Goal: Task Accomplishment & Management: Use online tool/utility

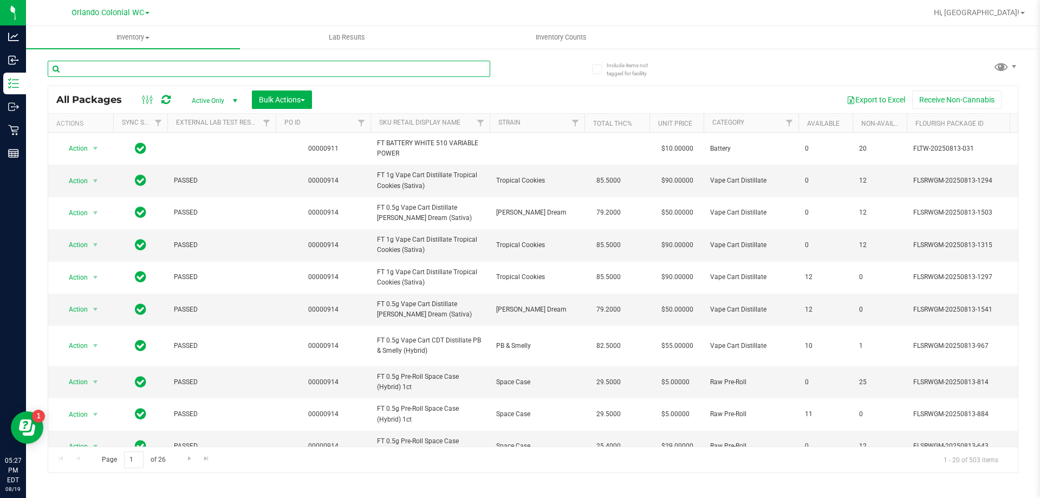
click at [226, 69] on input "text" at bounding box center [269, 69] width 442 height 16
paste input "FT 0.5g Vape Cart CDT Distillate Green Acres Kush (Hybrid)"
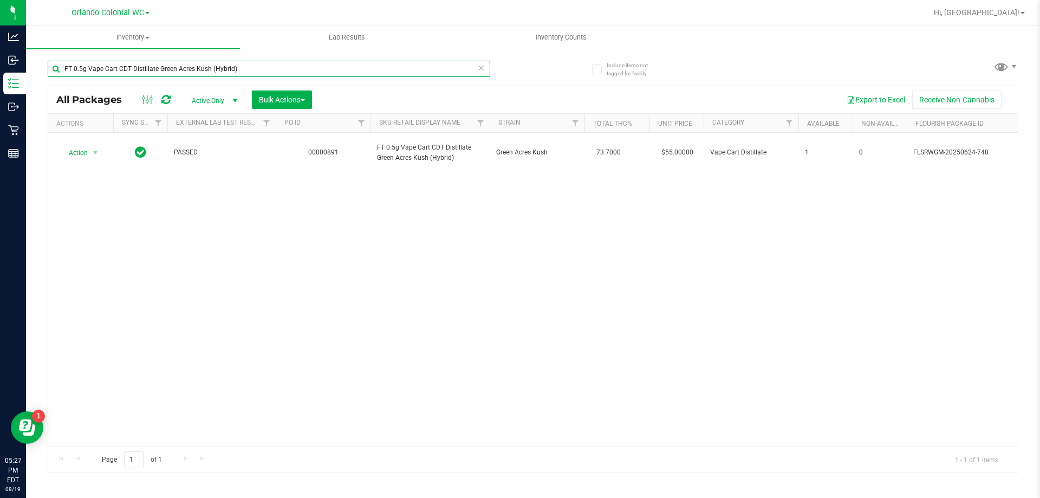
type input "FT 0.5g Vape Cart CDT Distillate Green Acres Kush (Hybrid)"
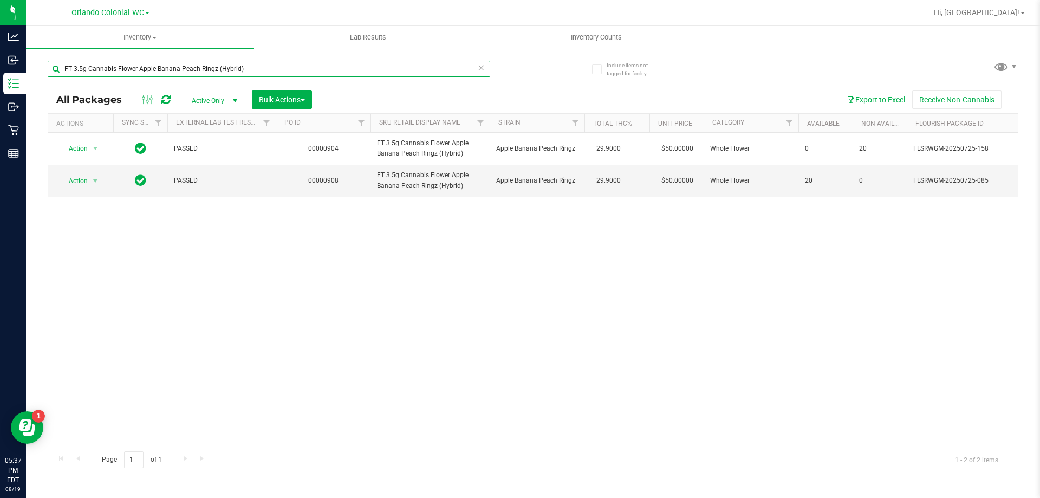
click at [332, 68] on input "FT 3.5g Cannabis Flower Apple Banana Peach Ringz (Hybrid)" at bounding box center [269, 69] width 442 height 16
paste input "SW 0.3g Vape Pen Distillate Soothe (1:1 CBD:THC"
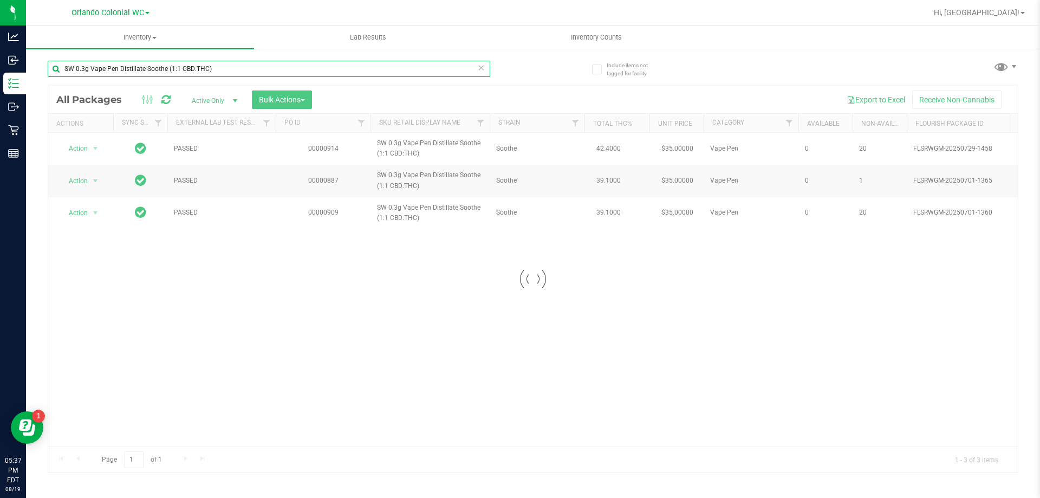
type input "SW 0.3g Vape Pen Distillate Soothe (1:1 CBD:THC)"
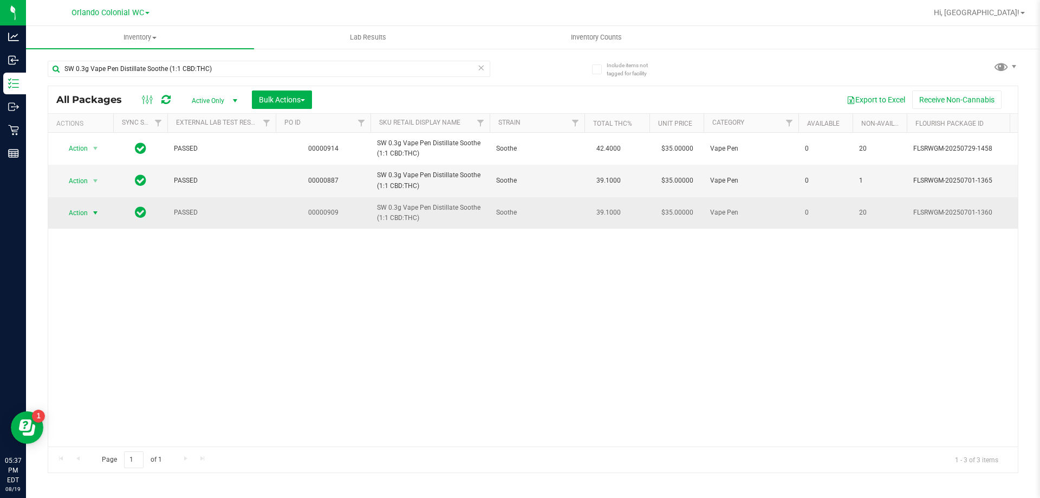
click at [79, 213] on span "Action" at bounding box center [73, 212] width 29 height 15
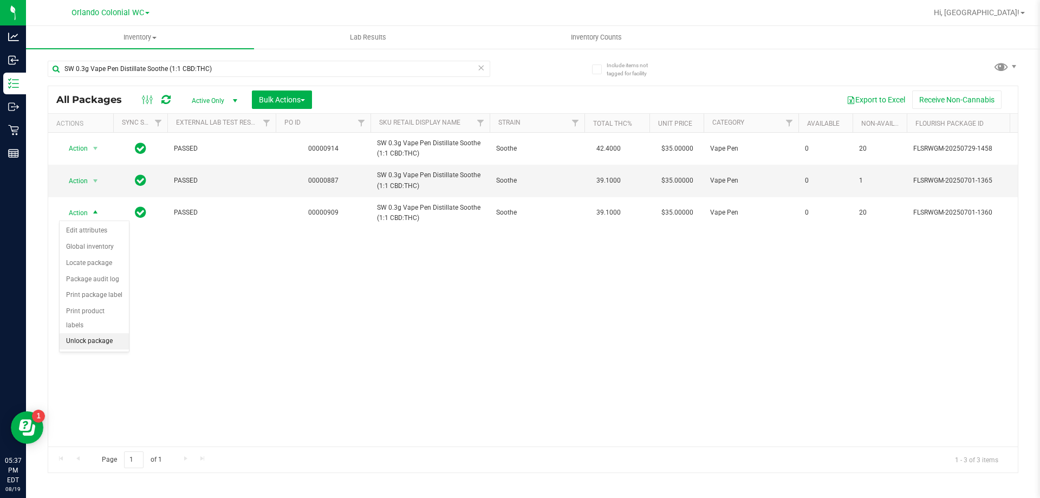
click at [94, 333] on li "Unlock package" at bounding box center [94, 341] width 69 height 16
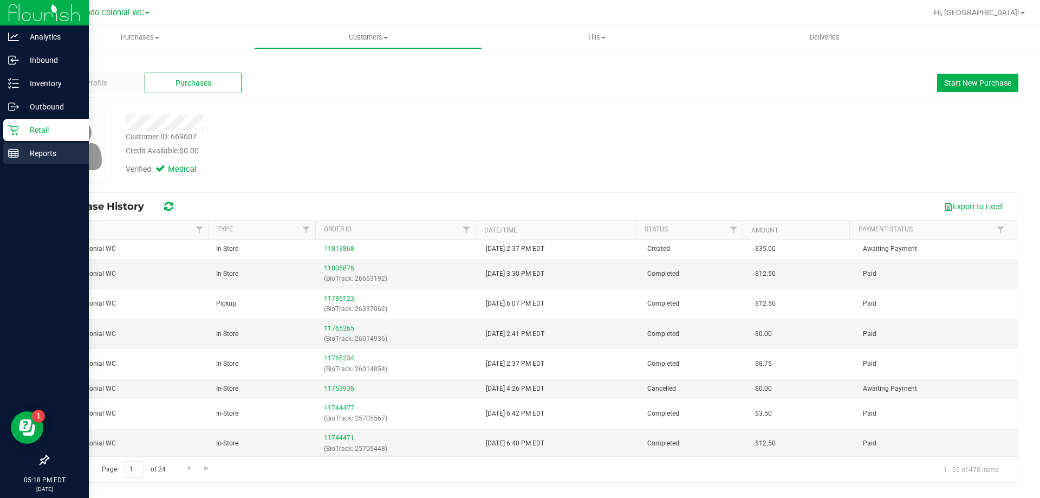
click at [39, 142] on div "Reports" at bounding box center [46, 153] width 86 height 22
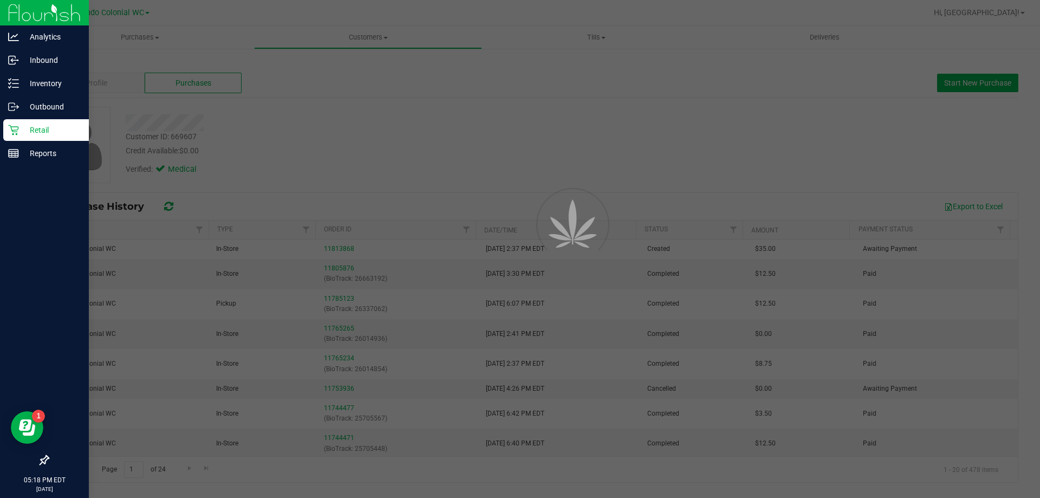
click at [79, 132] on p "Retail" at bounding box center [51, 129] width 65 height 13
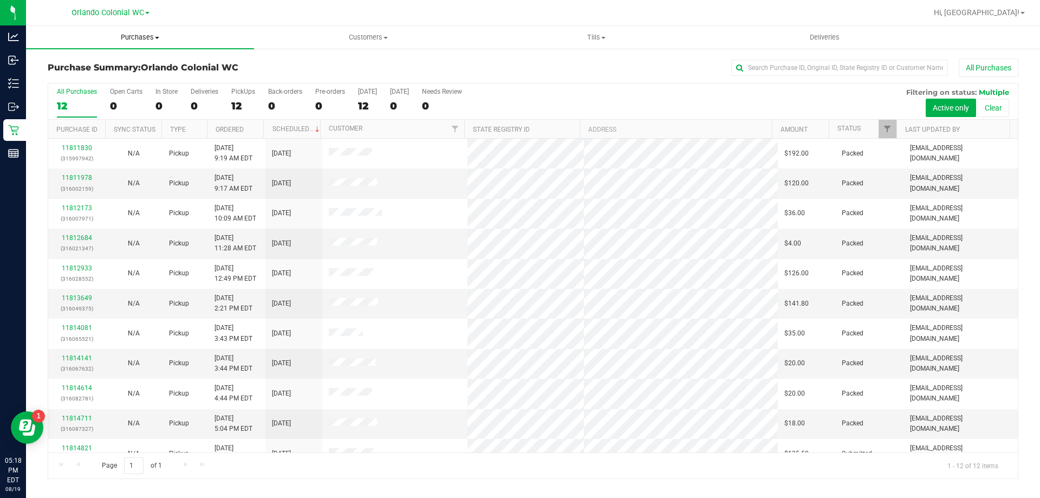
click at [151, 34] on span "Purchases" at bounding box center [140, 37] width 228 height 10
click at [66, 82] on span "Fulfillment" at bounding box center [59, 78] width 67 height 9
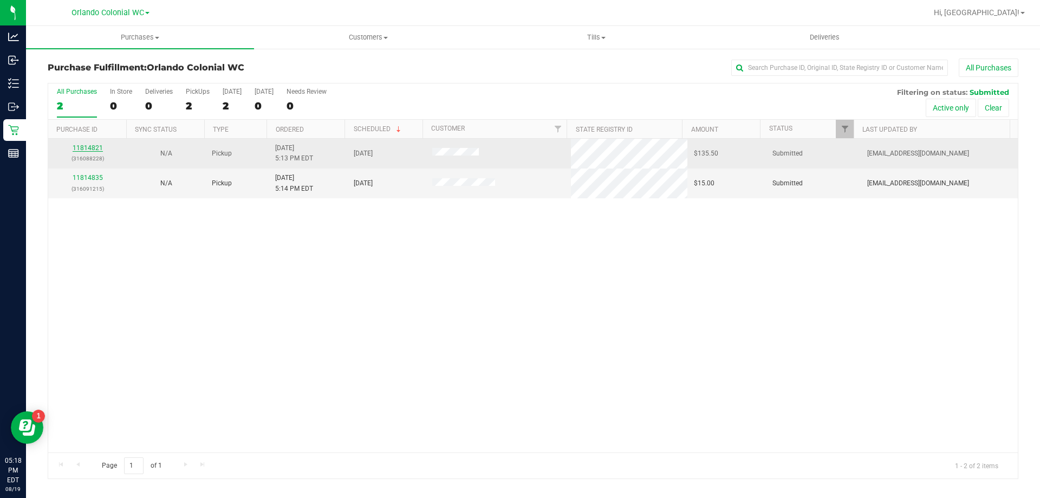
click at [86, 150] on link "11814821" at bounding box center [88, 148] width 30 height 8
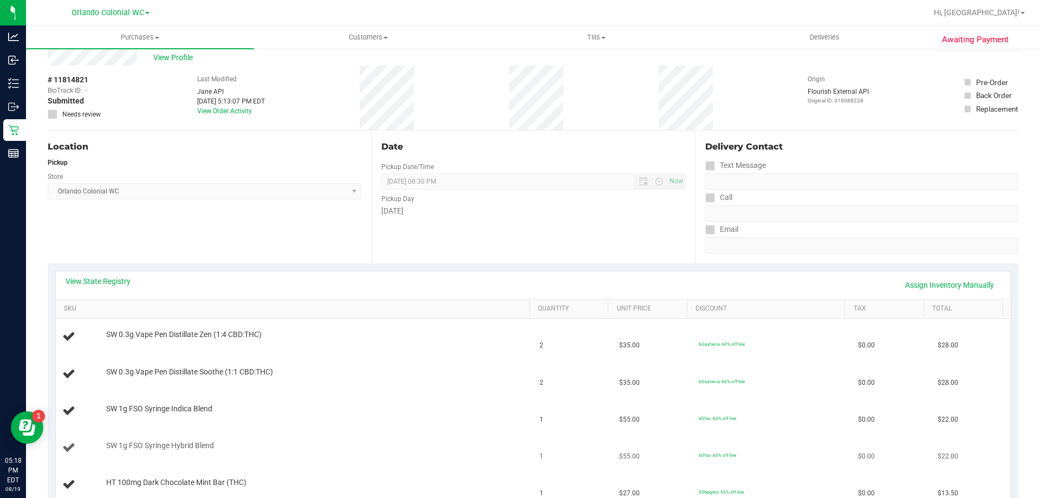
scroll to position [108, 0]
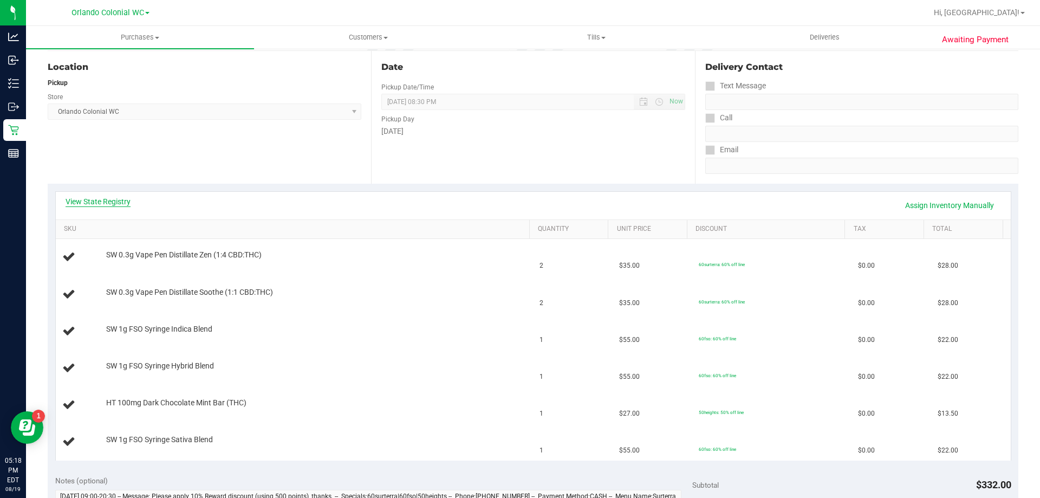
click at [103, 198] on link "View State Registry" at bounding box center [98, 201] width 65 height 11
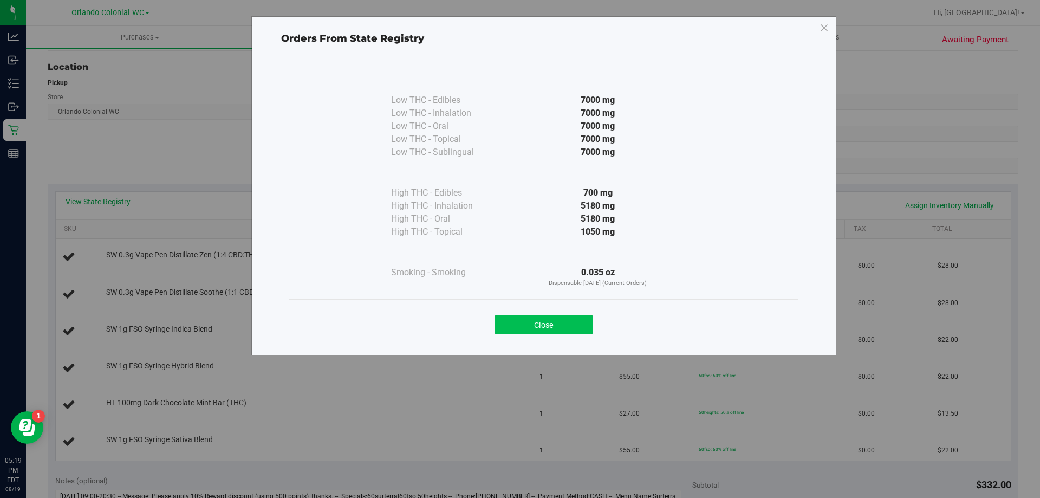
click at [561, 326] on button "Close" at bounding box center [543, 324] width 99 height 19
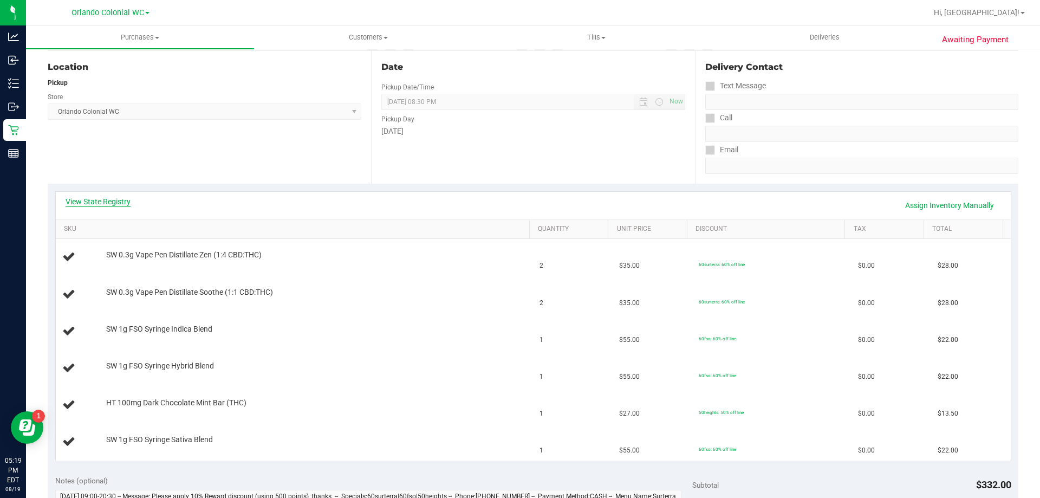
click at [84, 197] on link "View State Registry" at bounding box center [98, 201] width 65 height 11
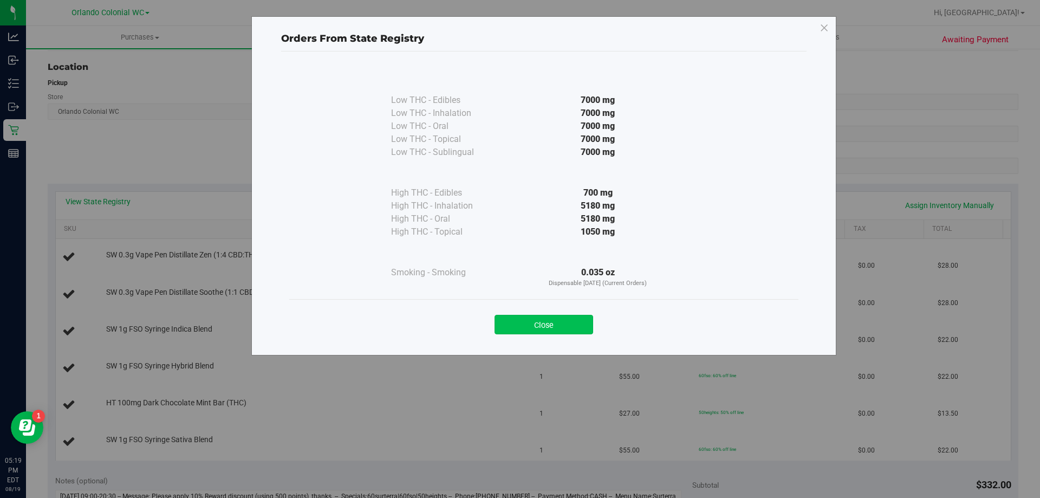
click at [496, 331] on button "Close" at bounding box center [543, 324] width 99 height 19
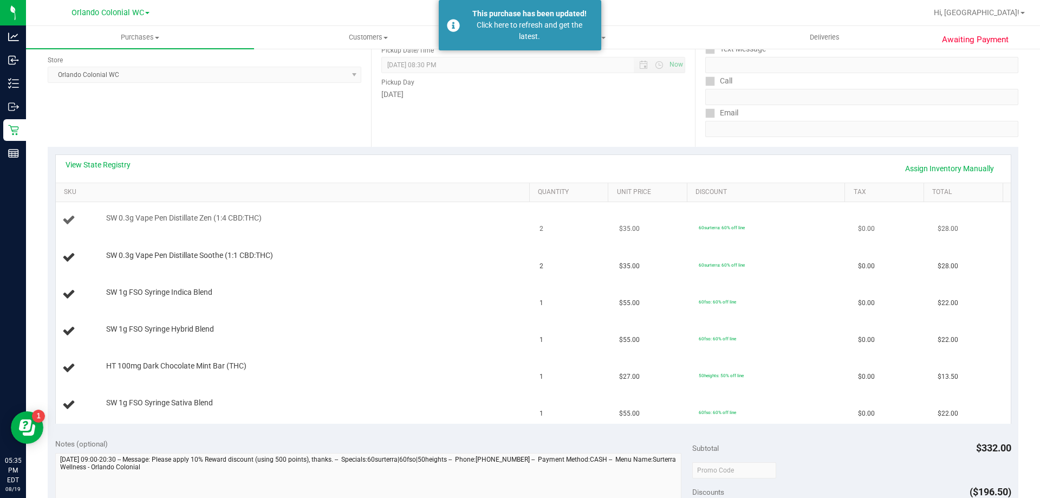
scroll to position [217, 0]
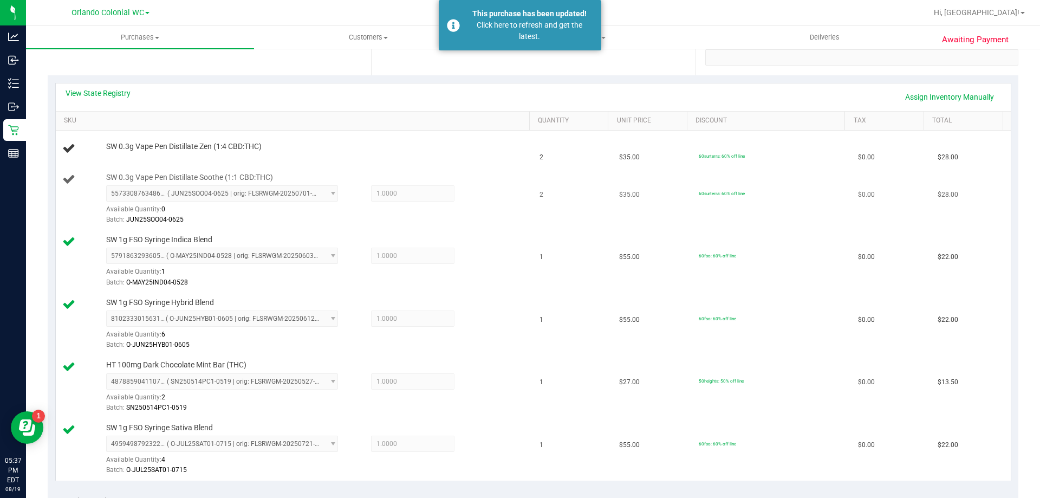
click at [231, 169] on td "SW 0.3g Vape Pen Distillate Soothe (1:1 CBD:THC) 5573308763486593 ( JUN25SOO04-…" at bounding box center [295, 199] width 478 height 63
click at [230, 173] on span "SW 0.3g Vape Pen Distillate Soothe (1:1 CBD:THC)" at bounding box center [189, 177] width 167 height 10
copy div "SW 0.3g Vape Pen Distillate Soothe (1:1 CBD:THC)"
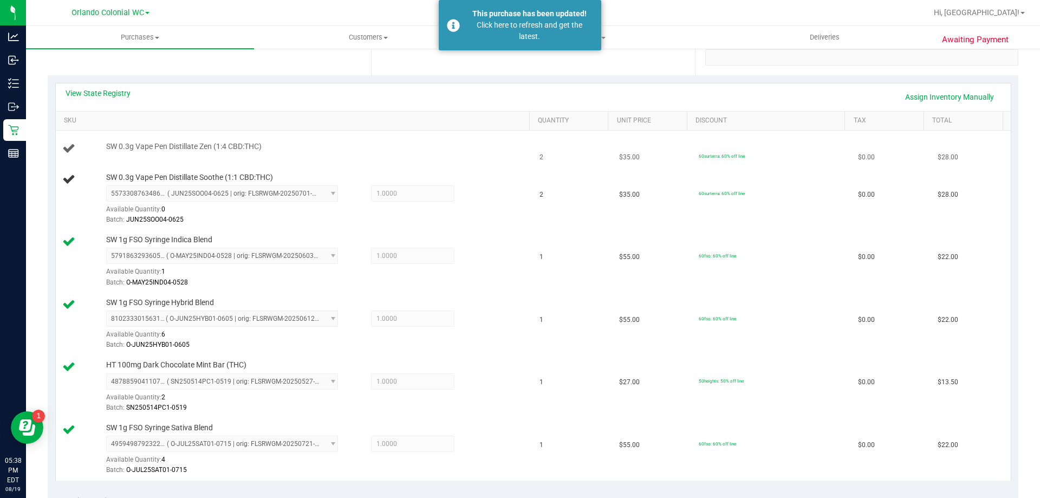
click at [366, 136] on td "SW 0.3g Vape Pen Distillate Zen (1:4 CBD:THC)" at bounding box center [295, 149] width 478 height 37
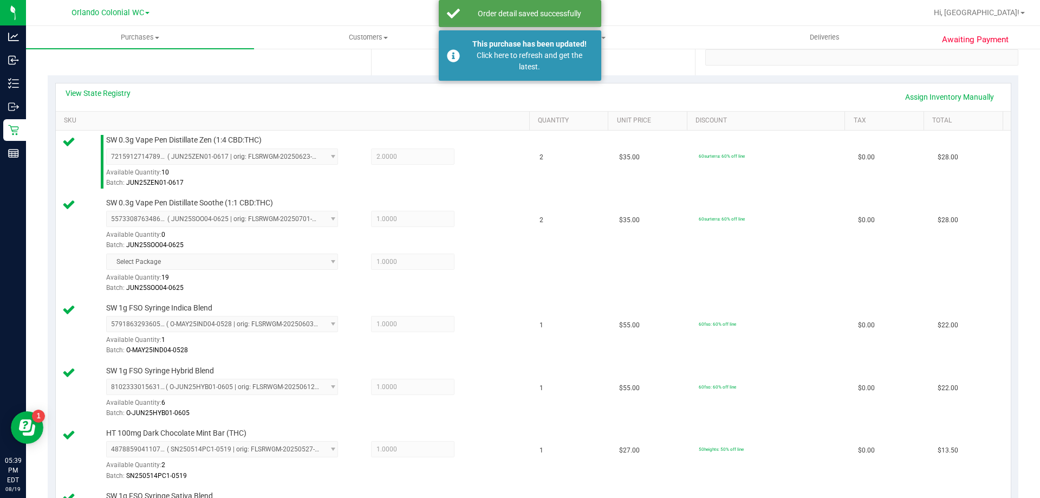
scroll to position [650, 0]
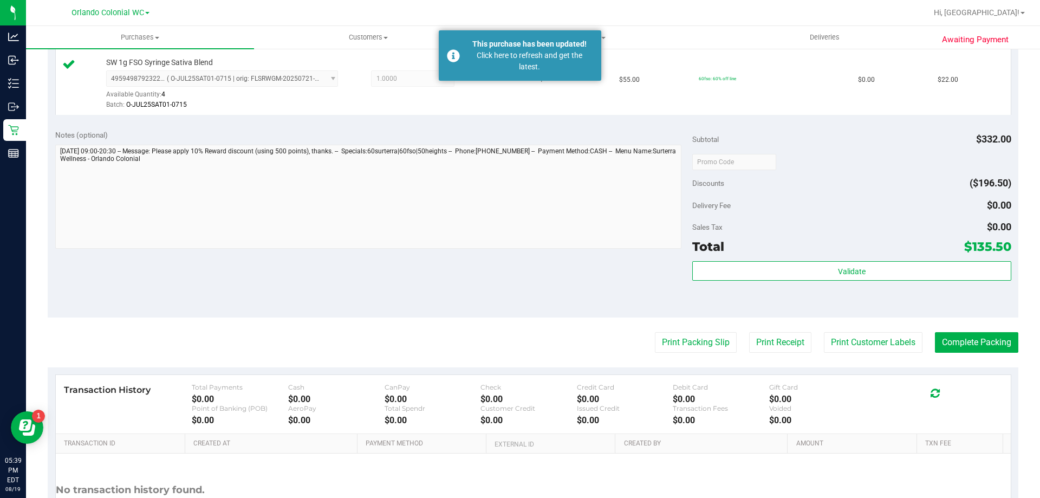
click at [807, 250] on div "Total $135.50" at bounding box center [851, 246] width 318 height 19
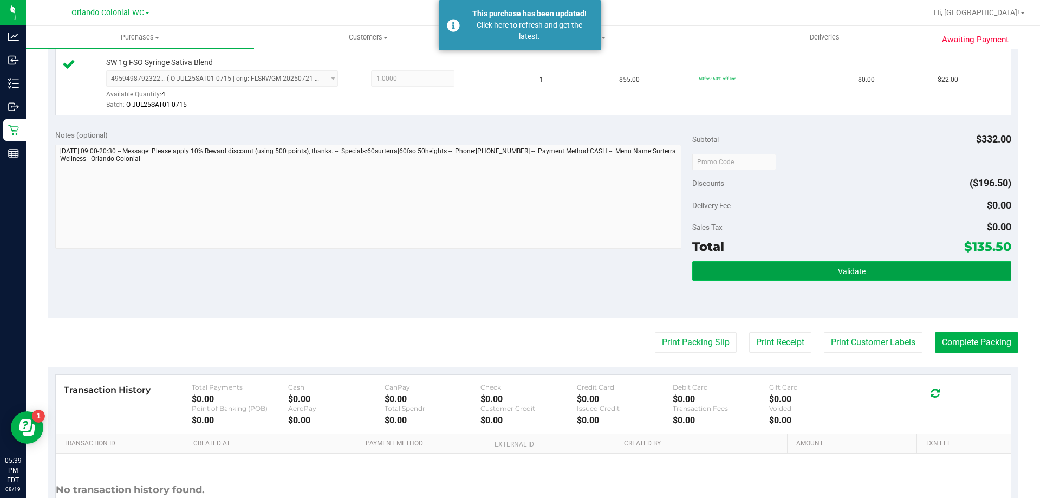
click at [799, 276] on button "Validate" at bounding box center [851, 270] width 318 height 19
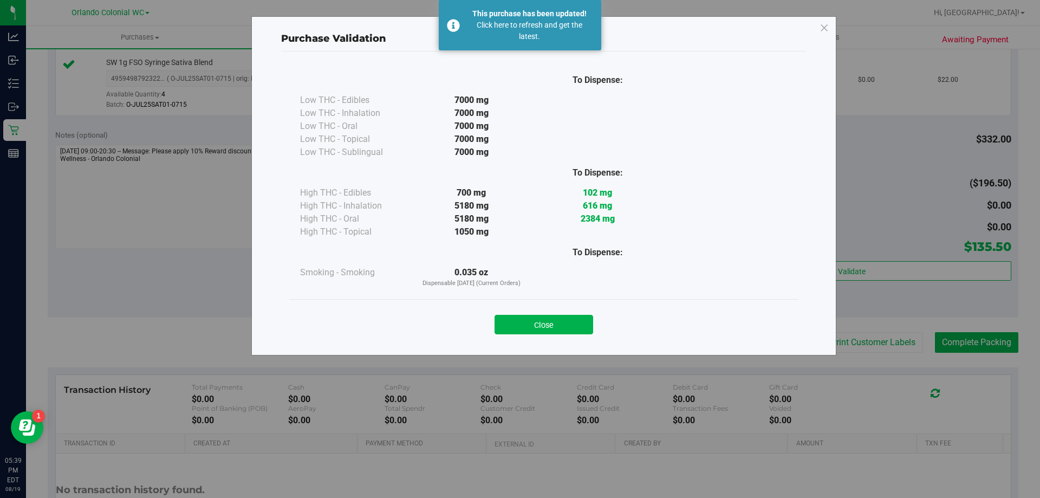
click at [548, 336] on div "Close" at bounding box center [543, 321] width 509 height 44
drag, startPoint x: 562, startPoint y: 325, endPoint x: 598, endPoint y: 333, distance: 37.6
click at [562, 324] on button "Close" at bounding box center [543, 324] width 99 height 19
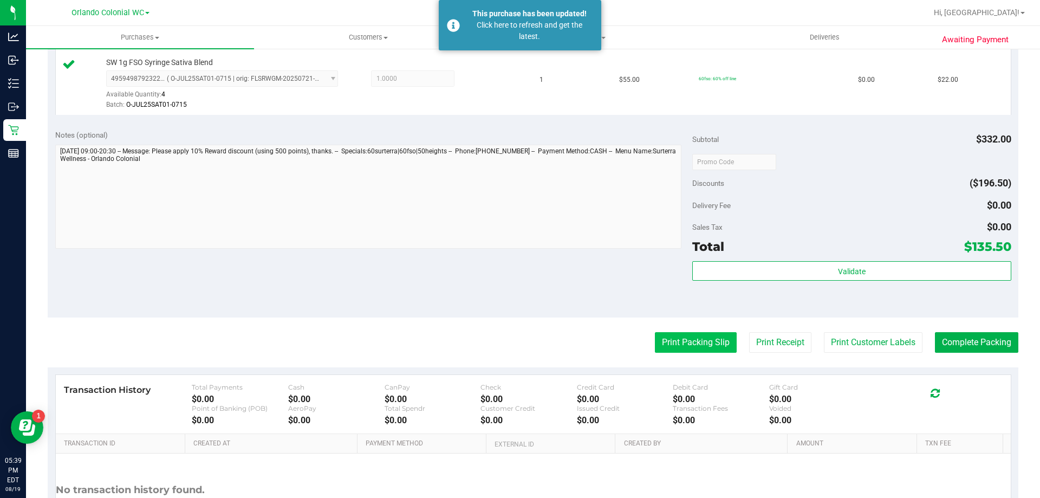
click at [678, 343] on button "Print Packing Slip" at bounding box center [696, 342] width 82 height 21
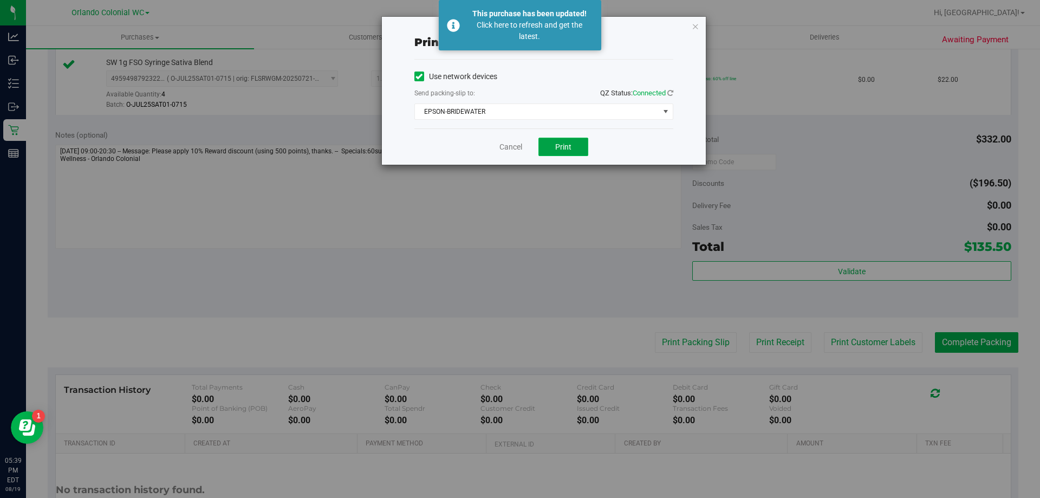
click at [580, 152] on button "Print" at bounding box center [563, 147] width 50 height 18
click at [507, 149] on link "Cancel" at bounding box center [510, 146] width 23 height 11
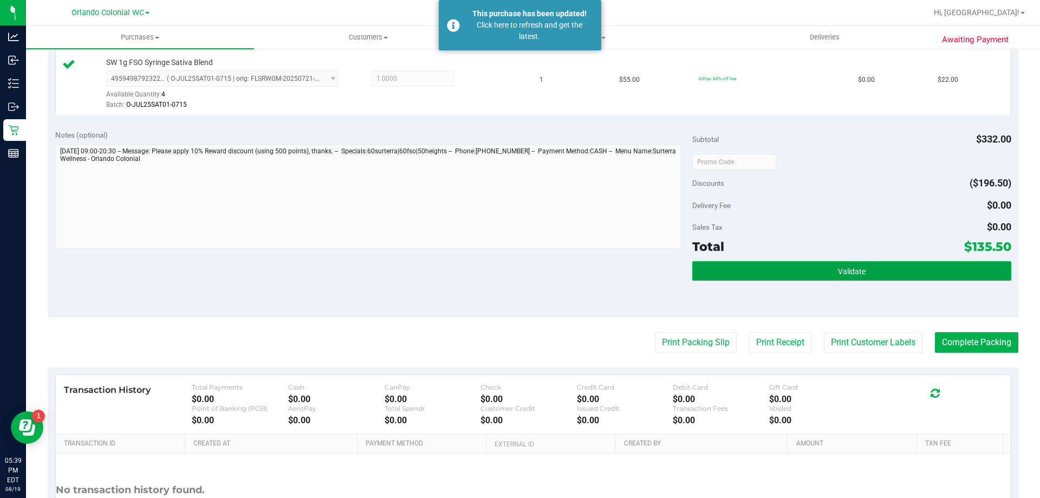
click at [788, 261] on button "Validate" at bounding box center [851, 270] width 318 height 19
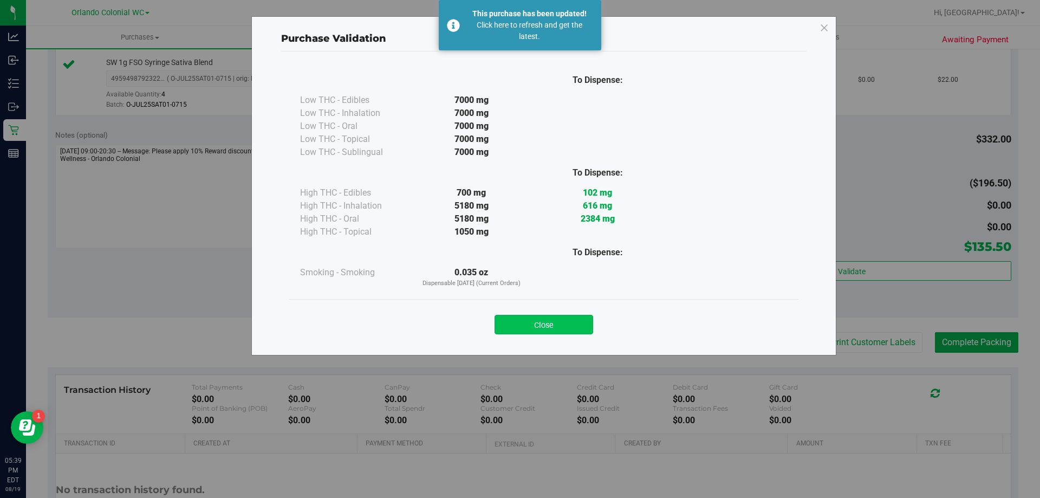
click at [560, 318] on button "Close" at bounding box center [543, 324] width 99 height 19
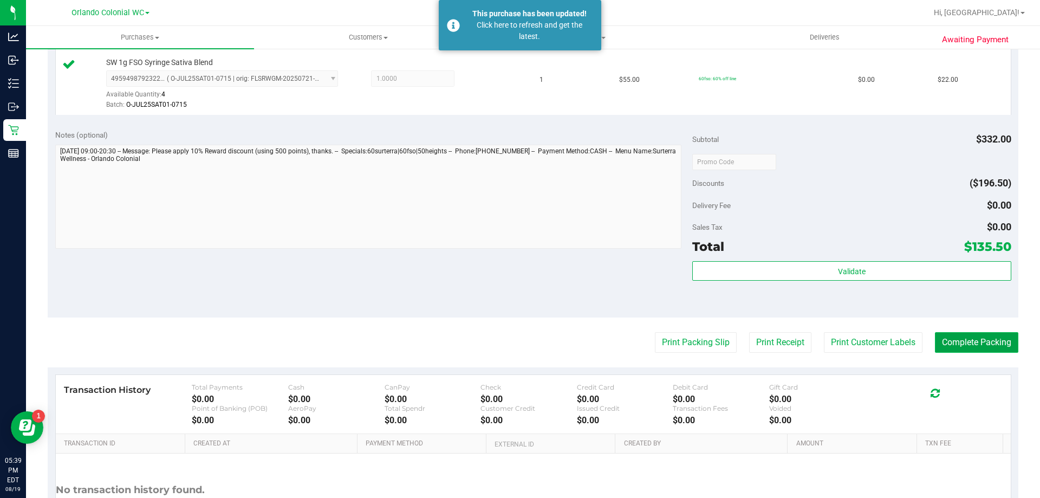
click at [970, 346] on button "Complete Packing" at bounding box center [976, 342] width 83 height 21
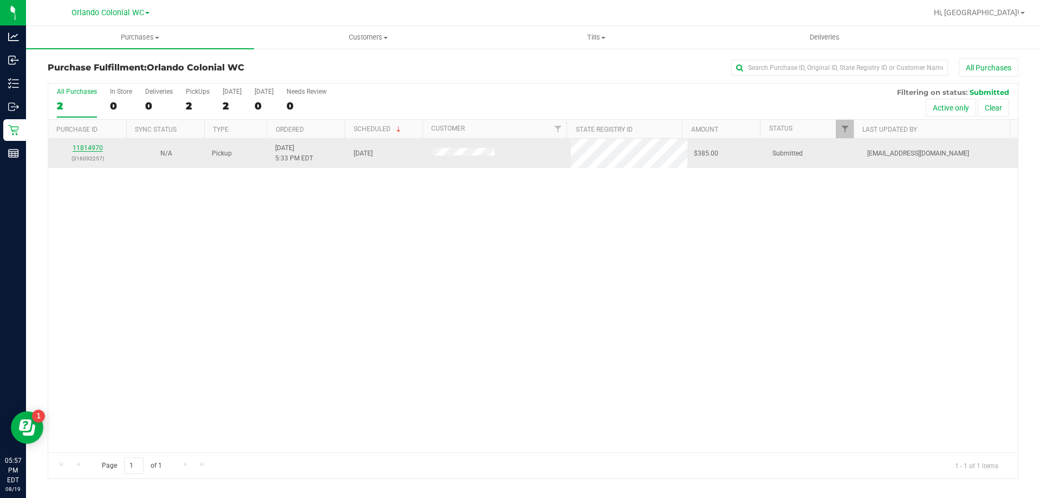
click at [77, 148] on link "11814970" at bounding box center [88, 148] width 30 height 8
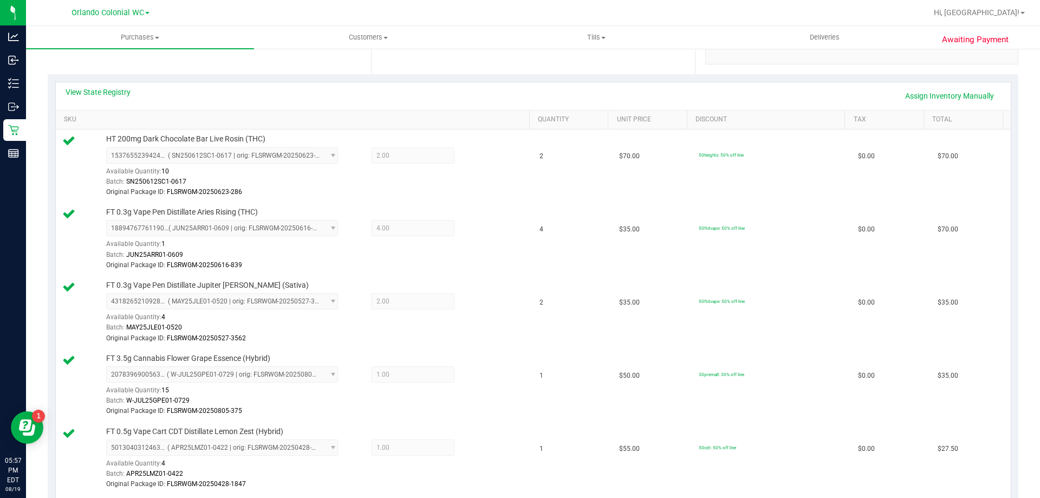
scroll to position [221, 0]
click at [96, 84] on link "View State Registry" at bounding box center [98, 88] width 65 height 11
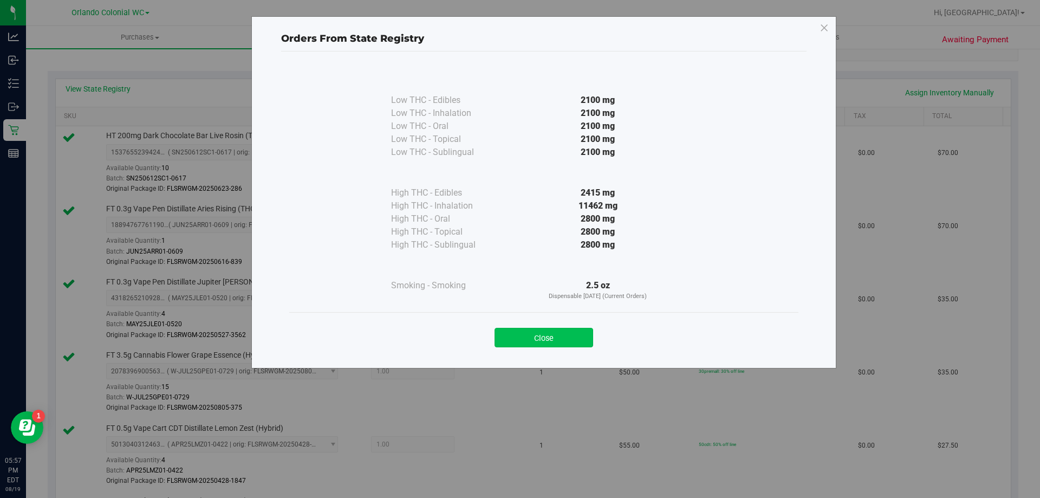
click at [532, 339] on button "Close" at bounding box center [543, 337] width 99 height 19
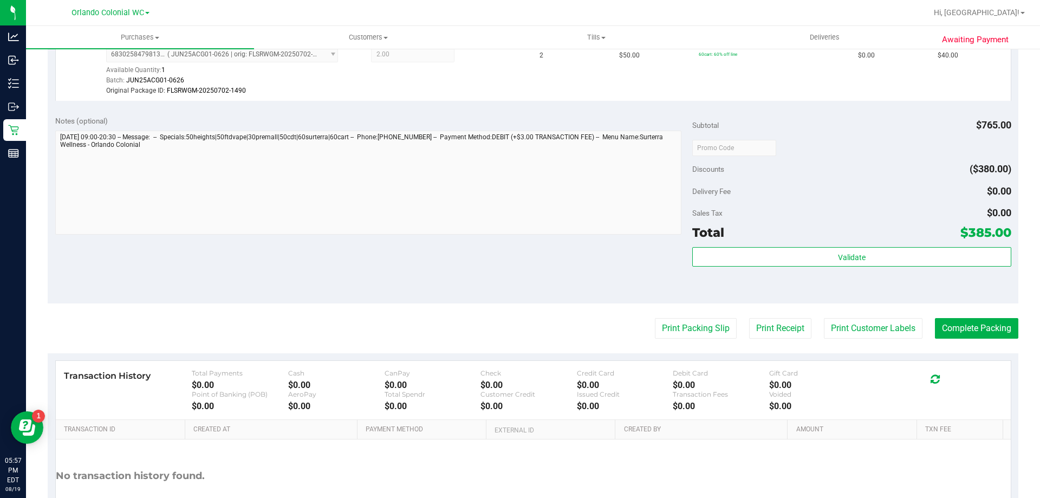
scroll to position [1056, 0]
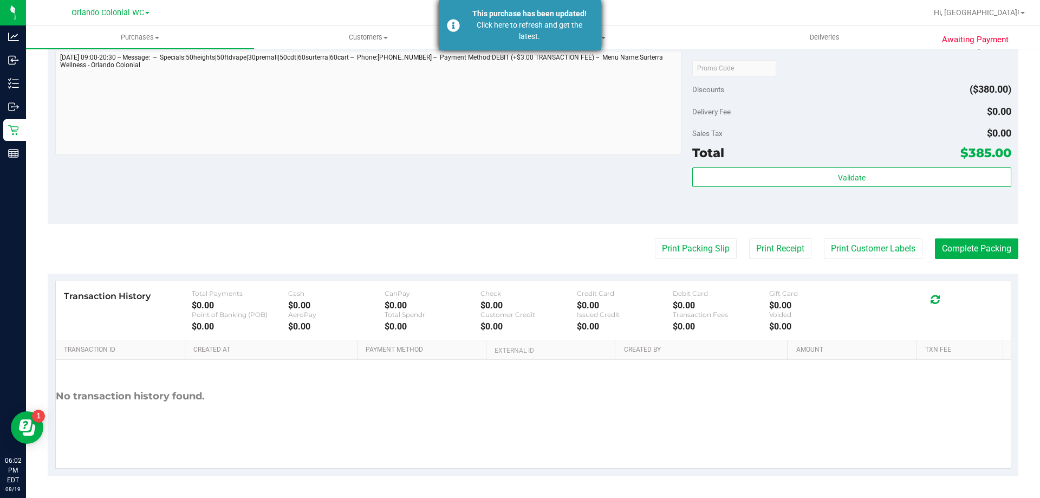
click at [522, 30] on div "Click here to refresh and get the latest." at bounding box center [529, 30] width 127 height 23
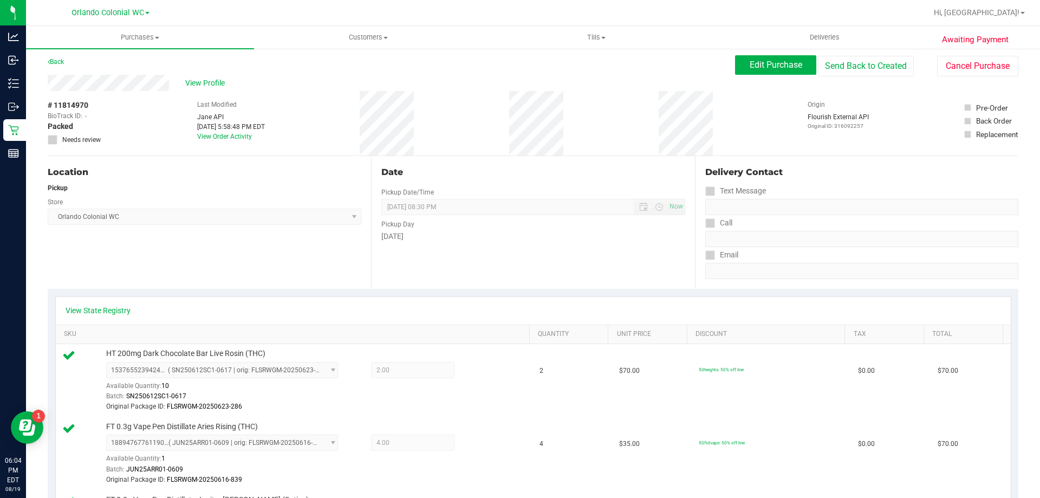
scroll to position [0, 0]
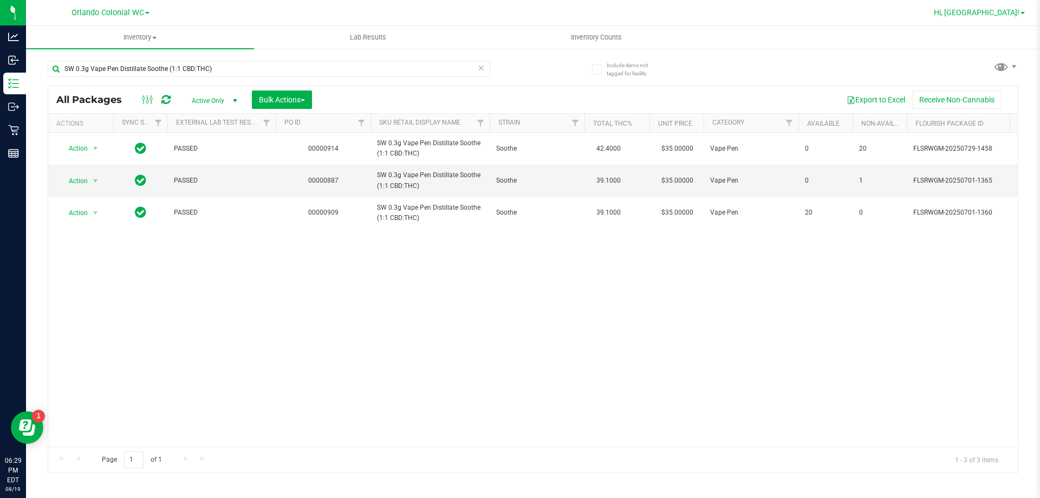
click at [997, 8] on link "Hi, [GEOGRAPHIC_DATA]!" at bounding box center [979, 12] width 100 height 11
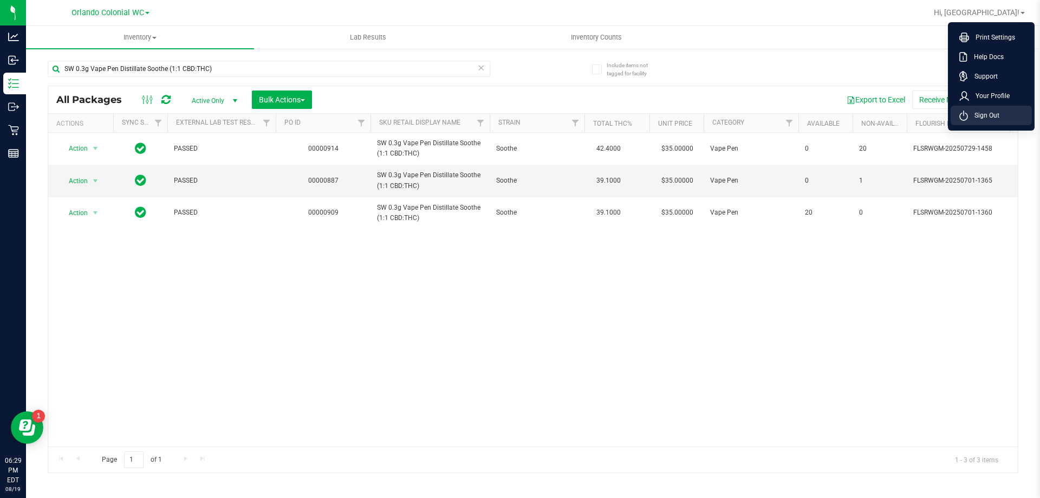
click at [1005, 114] on li "Sign Out" at bounding box center [991, 115] width 81 height 19
